Goal: Task Accomplishment & Management: Manage account settings

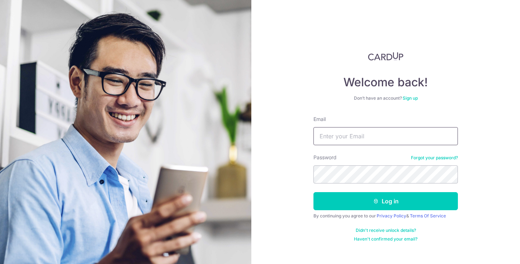
click at [409, 145] on input "Email" at bounding box center [386, 136] width 145 height 18
type input "[EMAIL_ADDRESS][DOMAIN_NAME]"
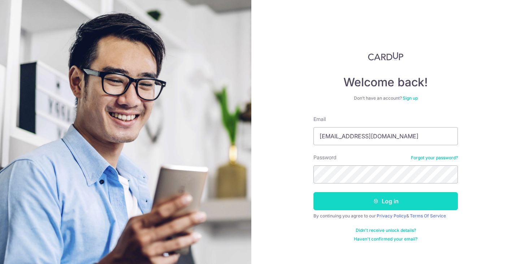
click at [370, 202] on button "Log in" at bounding box center [386, 201] width 145 height 18
